Goal: Find specific page/section: Find specific page/section

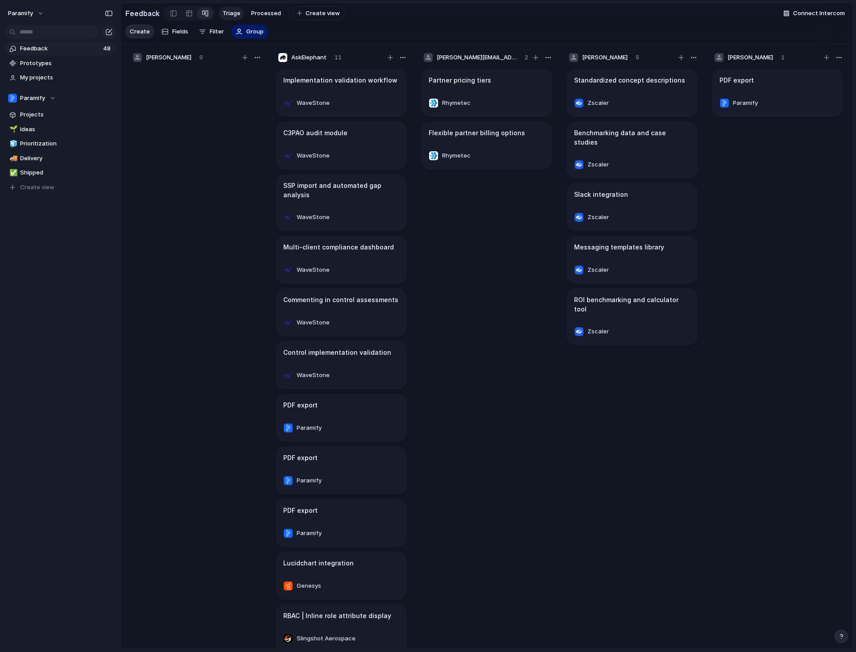
click at [26, 46] on span "Feedback" at bounding box center [60, 48] width 80 height 9
